Goal: Find specific page/section

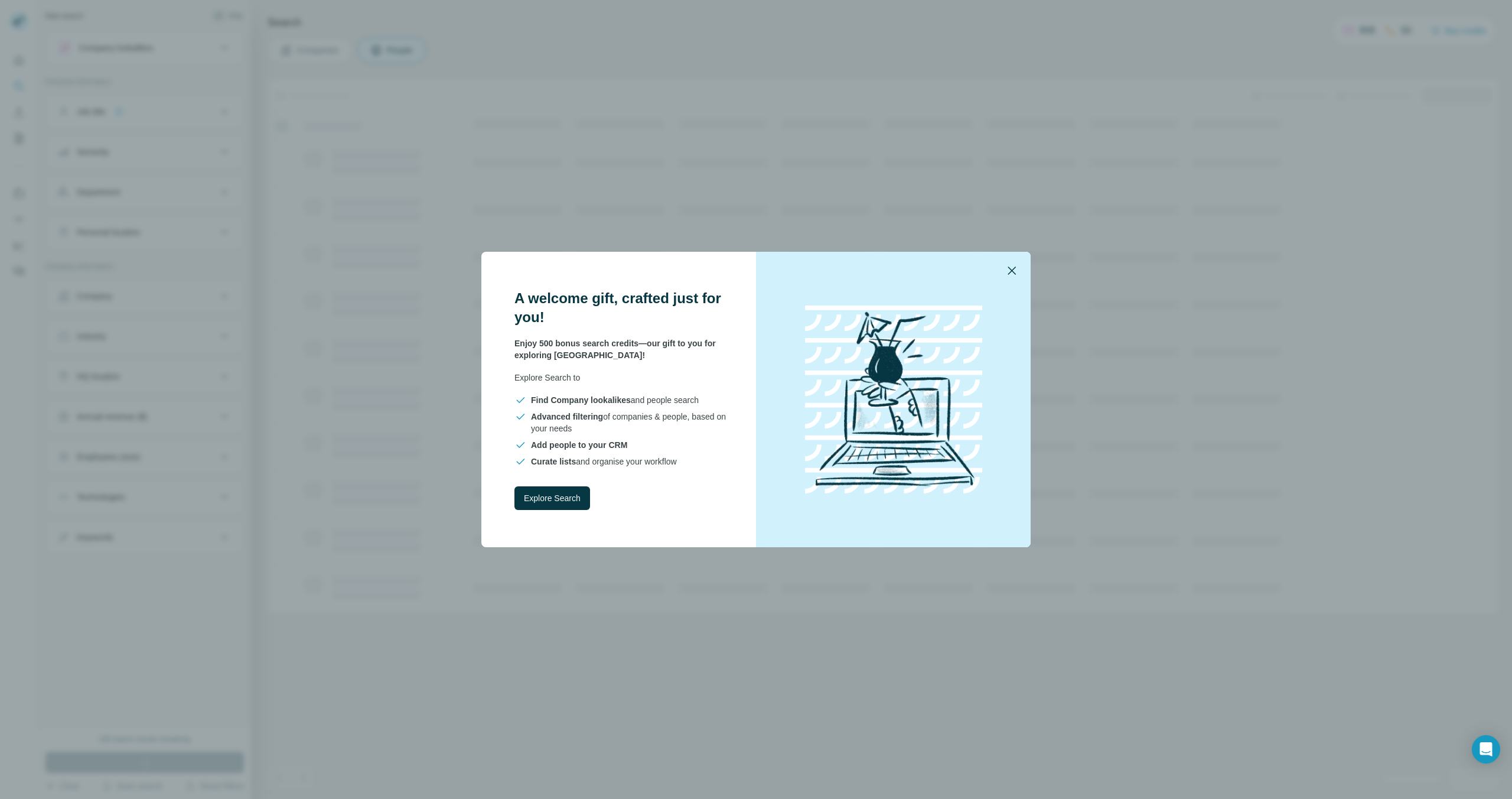
click at [1008, 273] on icon "button" at bounding box center [1011, 271] width 8 height 8
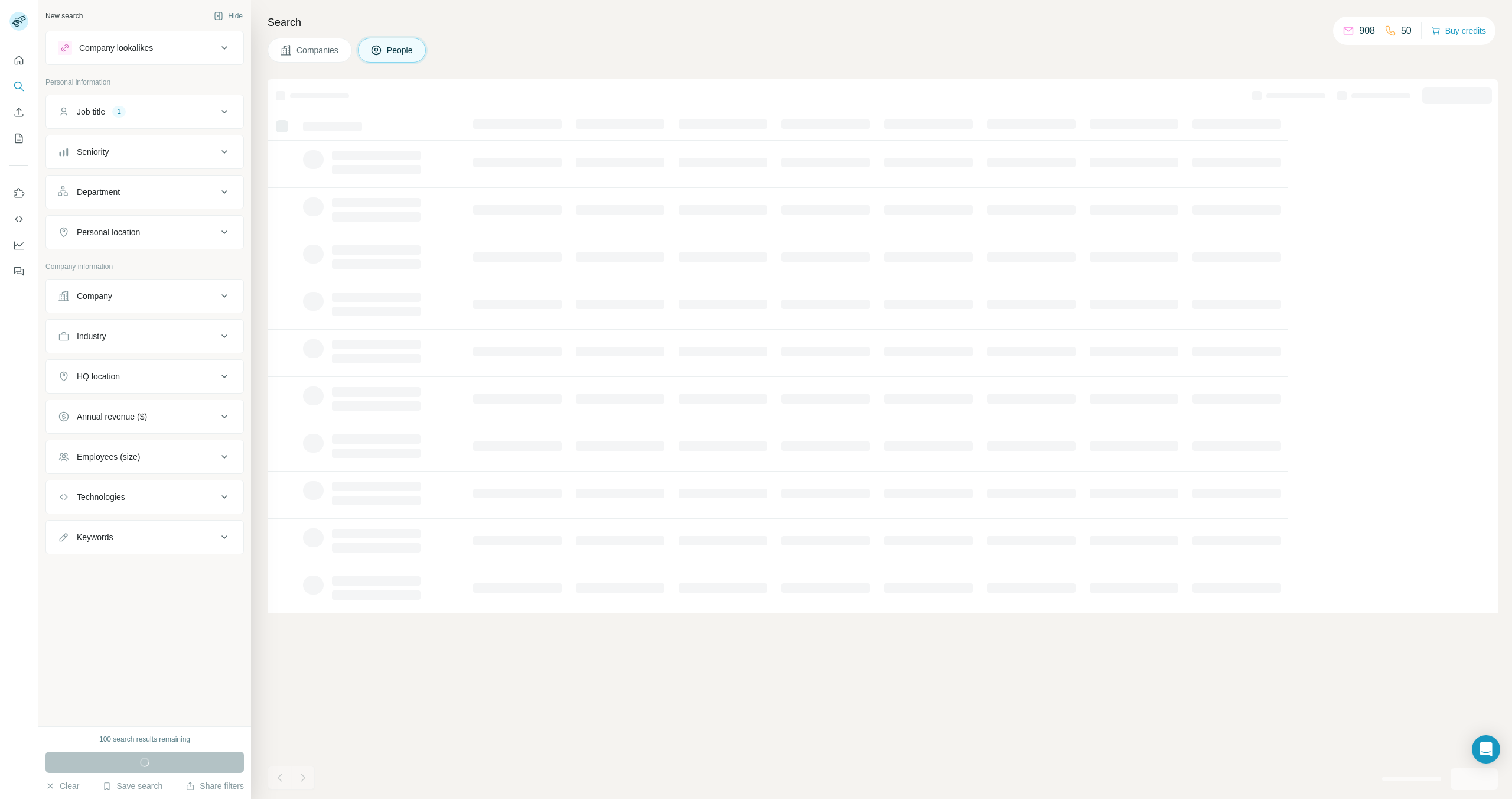
click at [224, 118] on icon at bounding box center [225, 112] width 14 height 14
click at [637, 43] on div "Companies People" at bounding box center [883, 50] width 1231 height 25
